Goal: Task Accomplishment & Management: Manage account settings

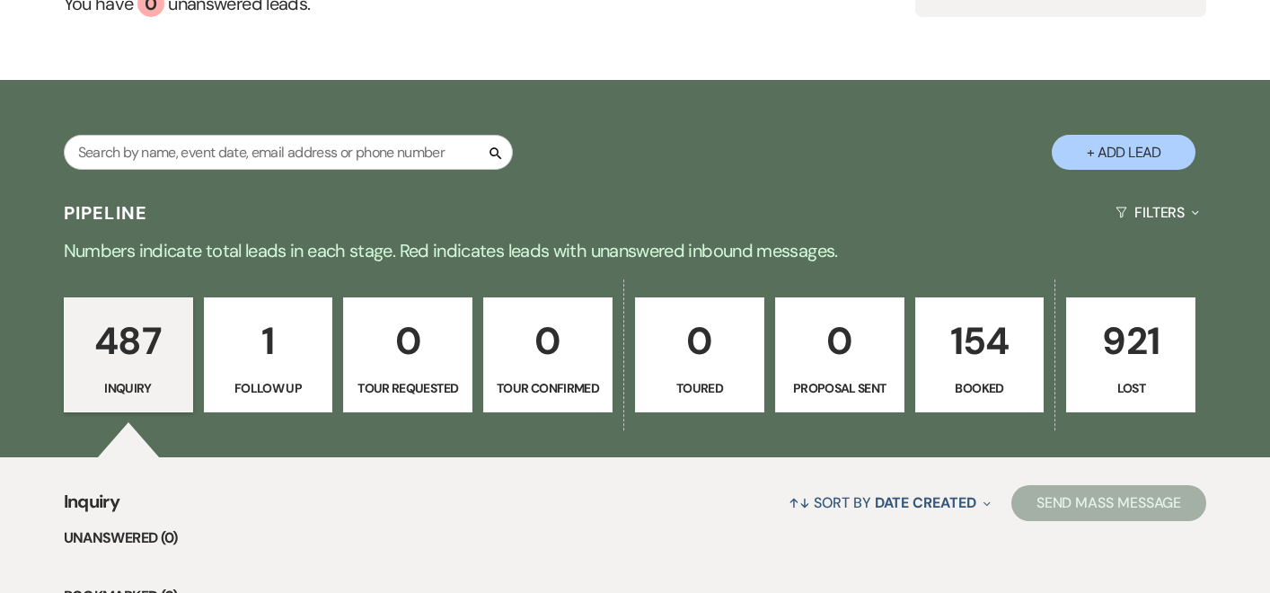
scroll to position [277, 0]
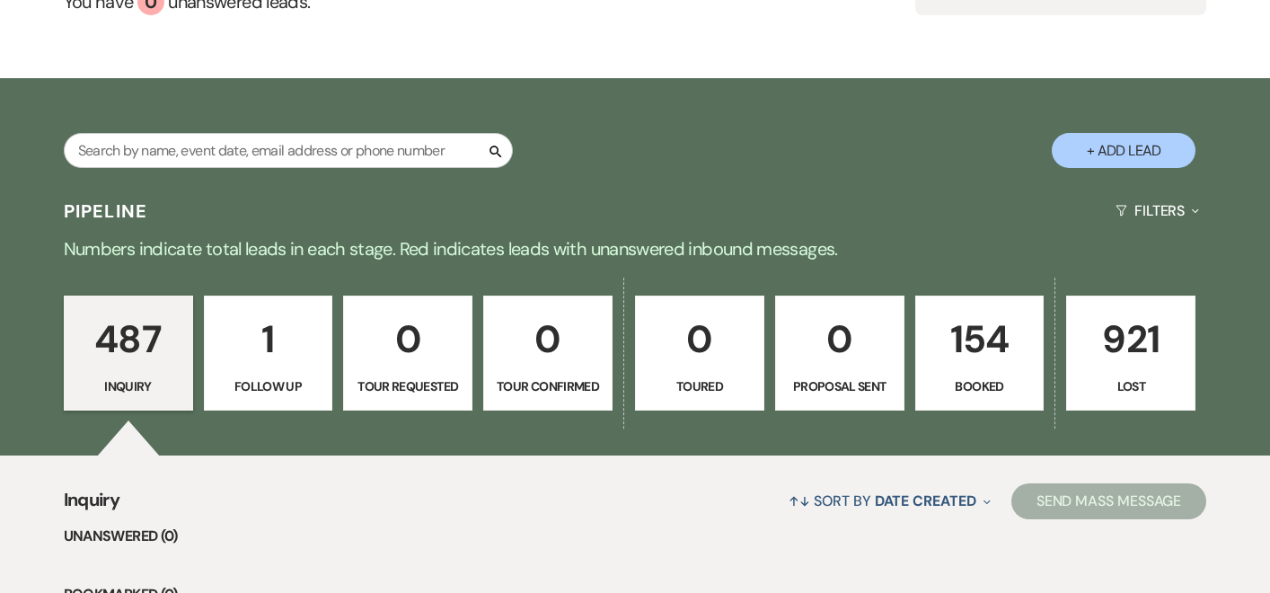
click at [962, 376] on link "154 Booked" at bounding box center [980, 353] width 129 height 115
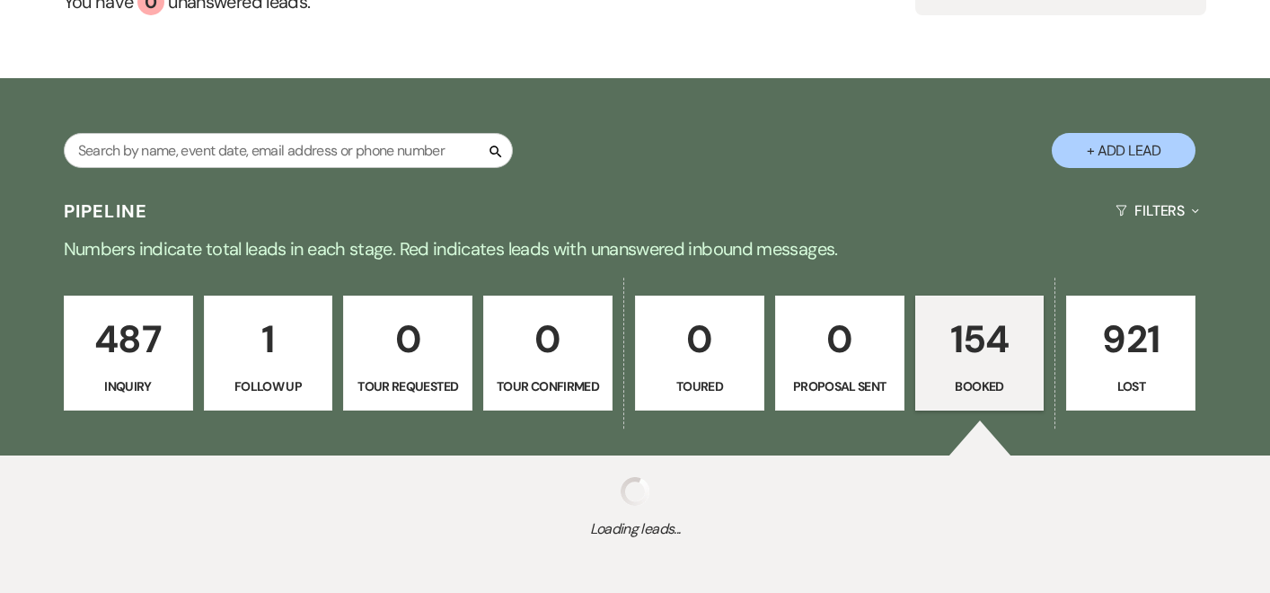
select select "7"
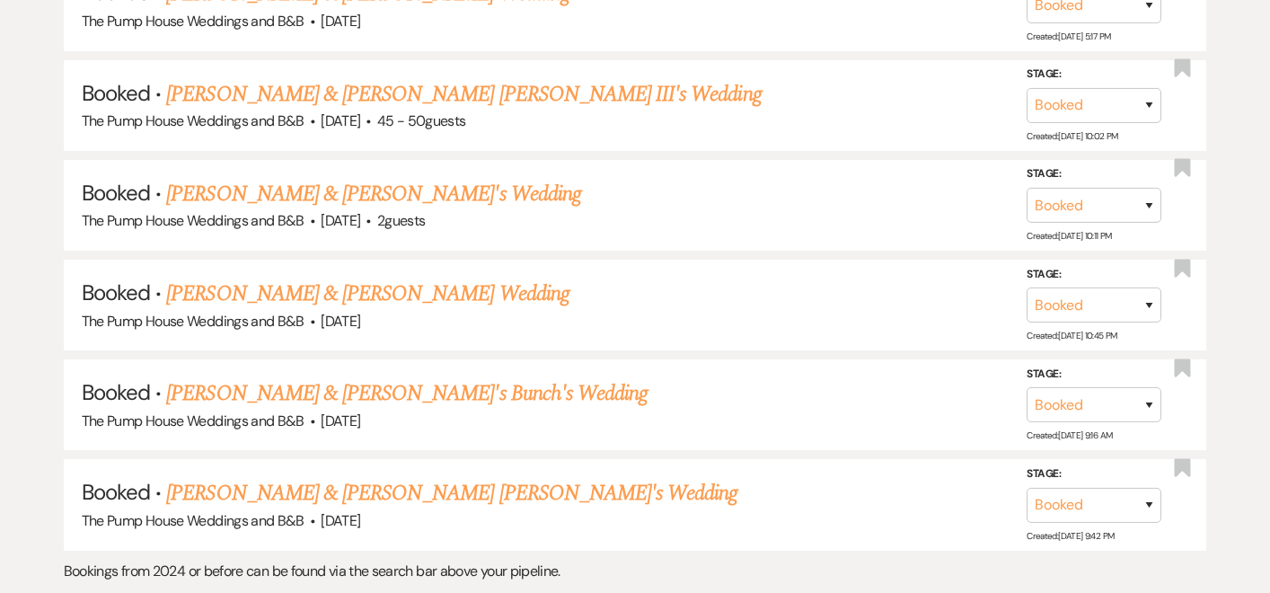
scroll to position [8927, 0]
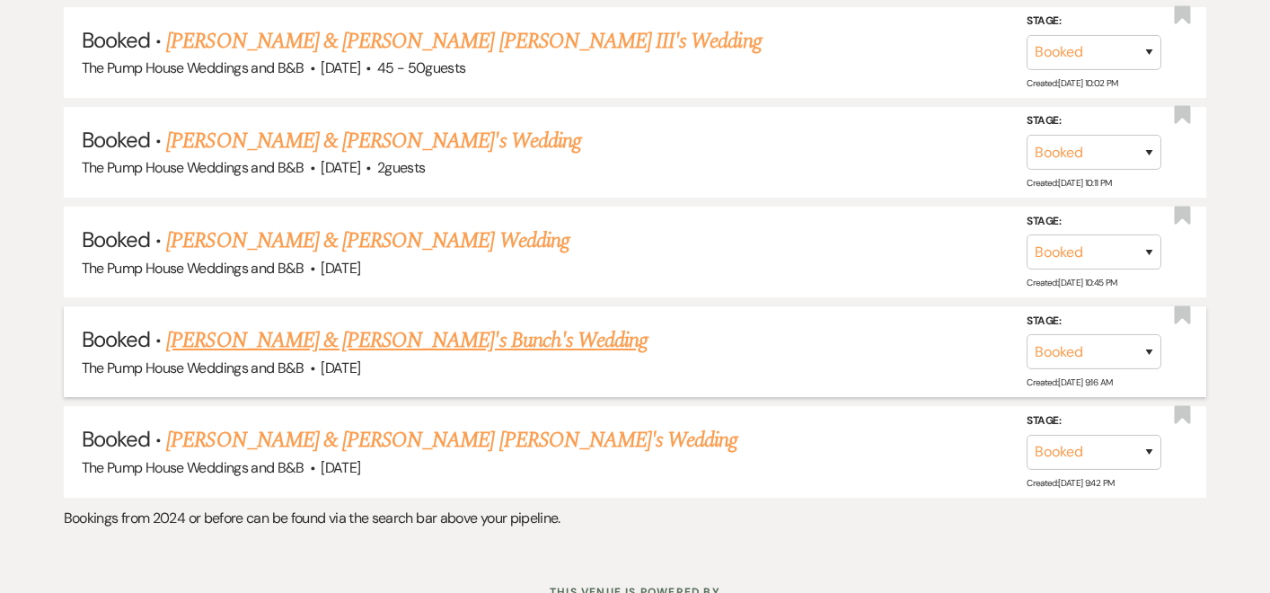
click at [341, 324] on link "[PERSON_NAME] & [PERSON_NAME]'s Bunch's Wedding" at bounding box center [407, 340] width 482 height 32
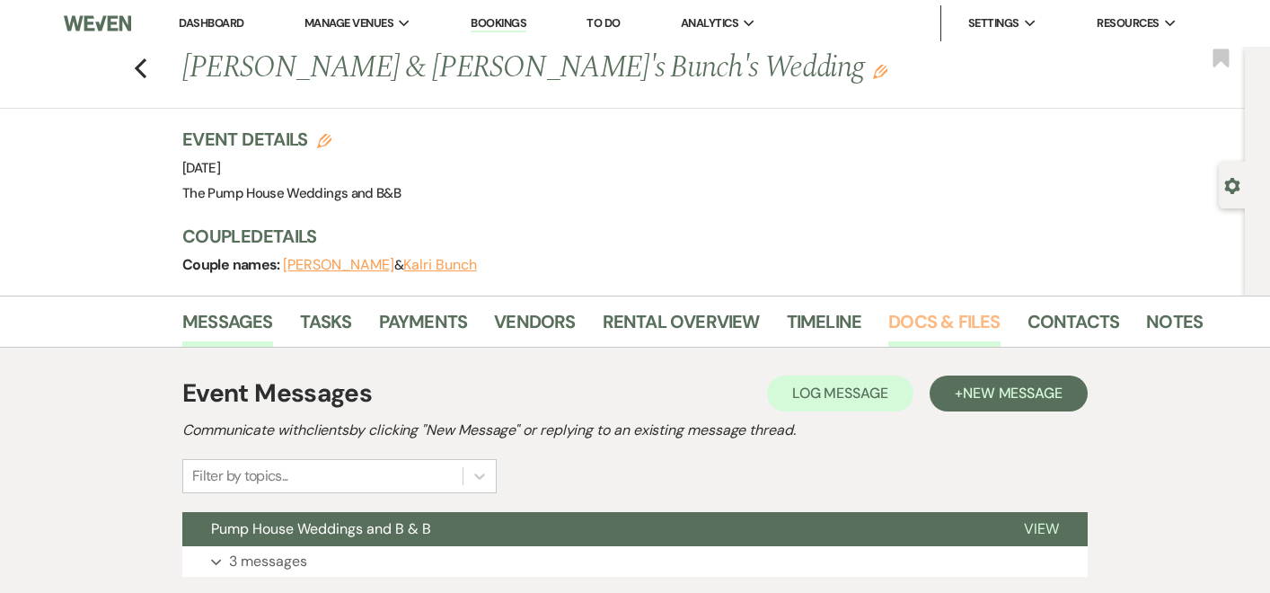
click at [919, 328] on link "Docs & Files" at bounding box center [944, 327] width 111 height 40
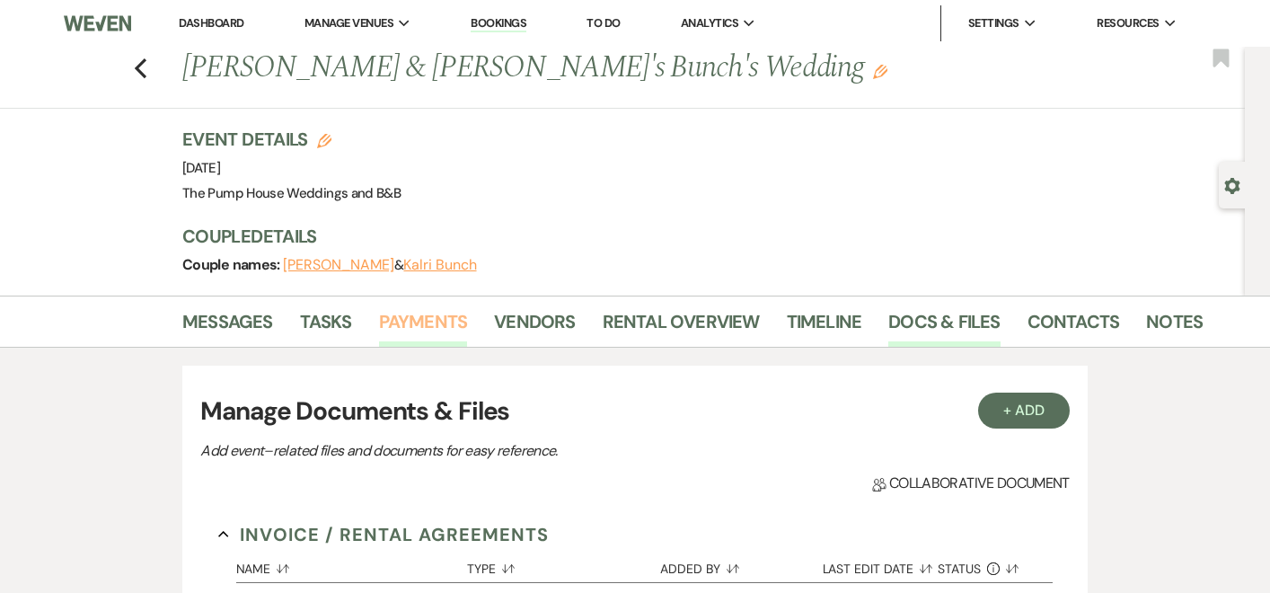
click at [419, 314] on link "Payments" at bounding box center [423, 327] width 89 height 40
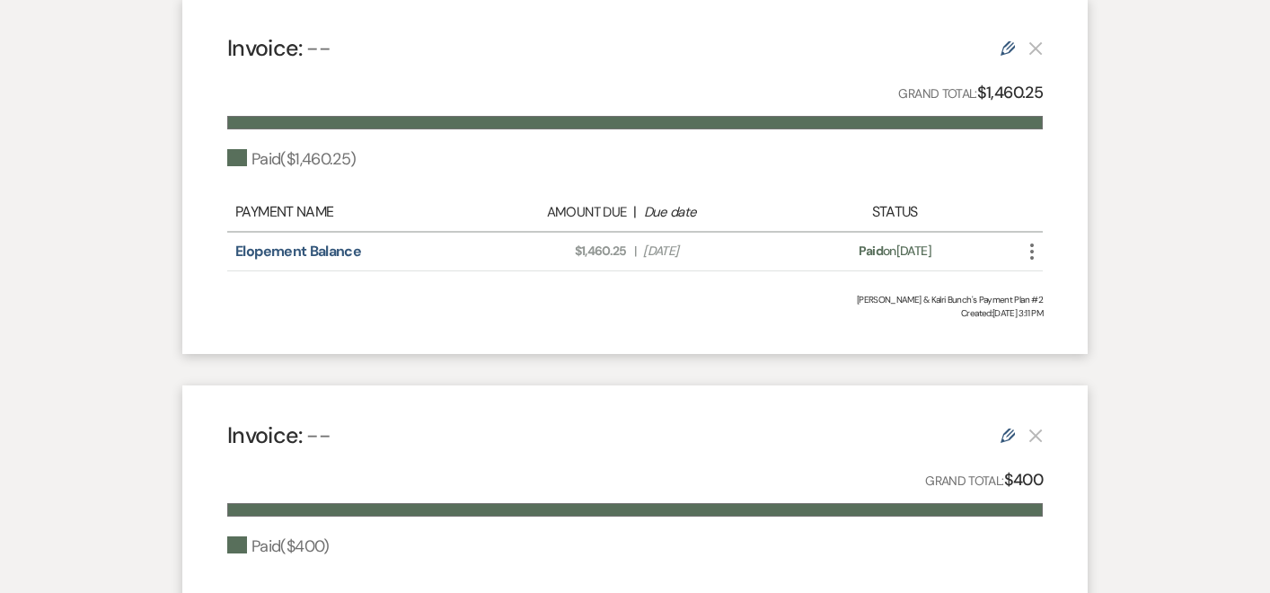
scroll to position [528, 0]
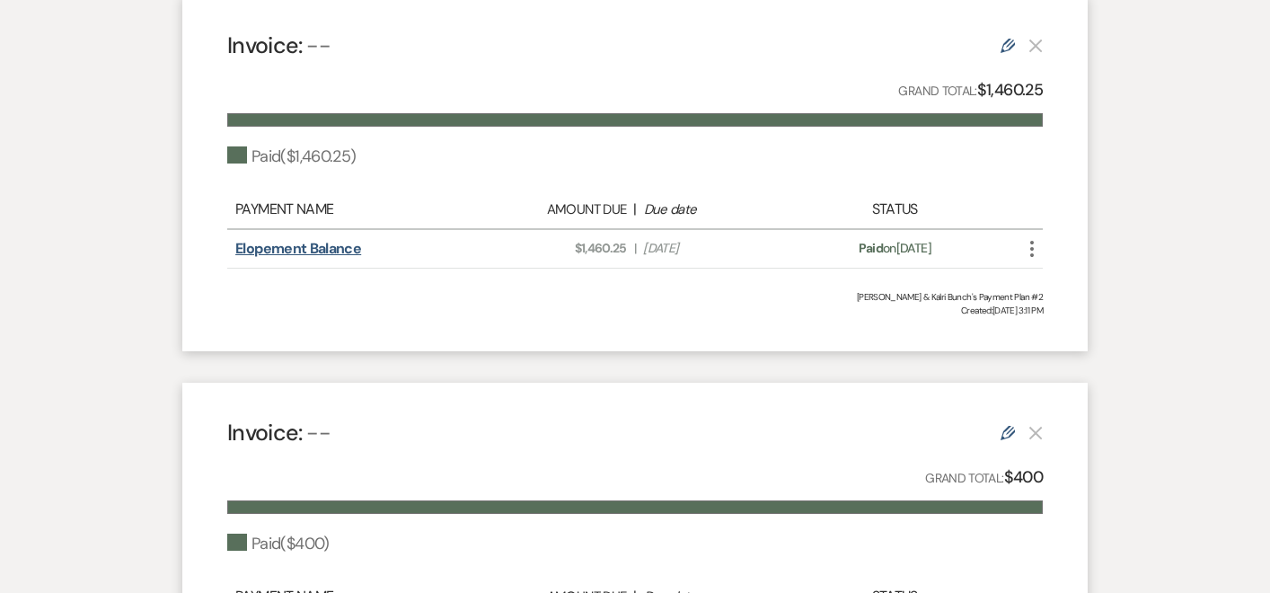
click at [307, 248] on link "Elopement Balance" at bounding box center [298, 248] width 126 height 19
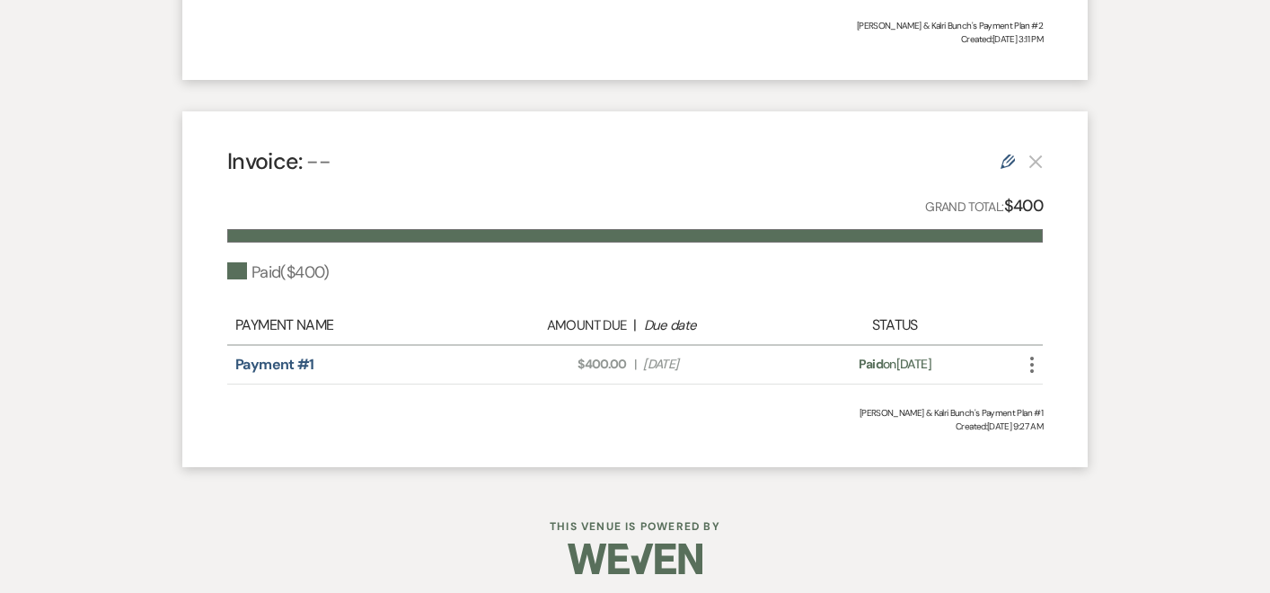
scroll to position [795, 0]
